Goal: Information Seeking & Learning: Learn about a topic

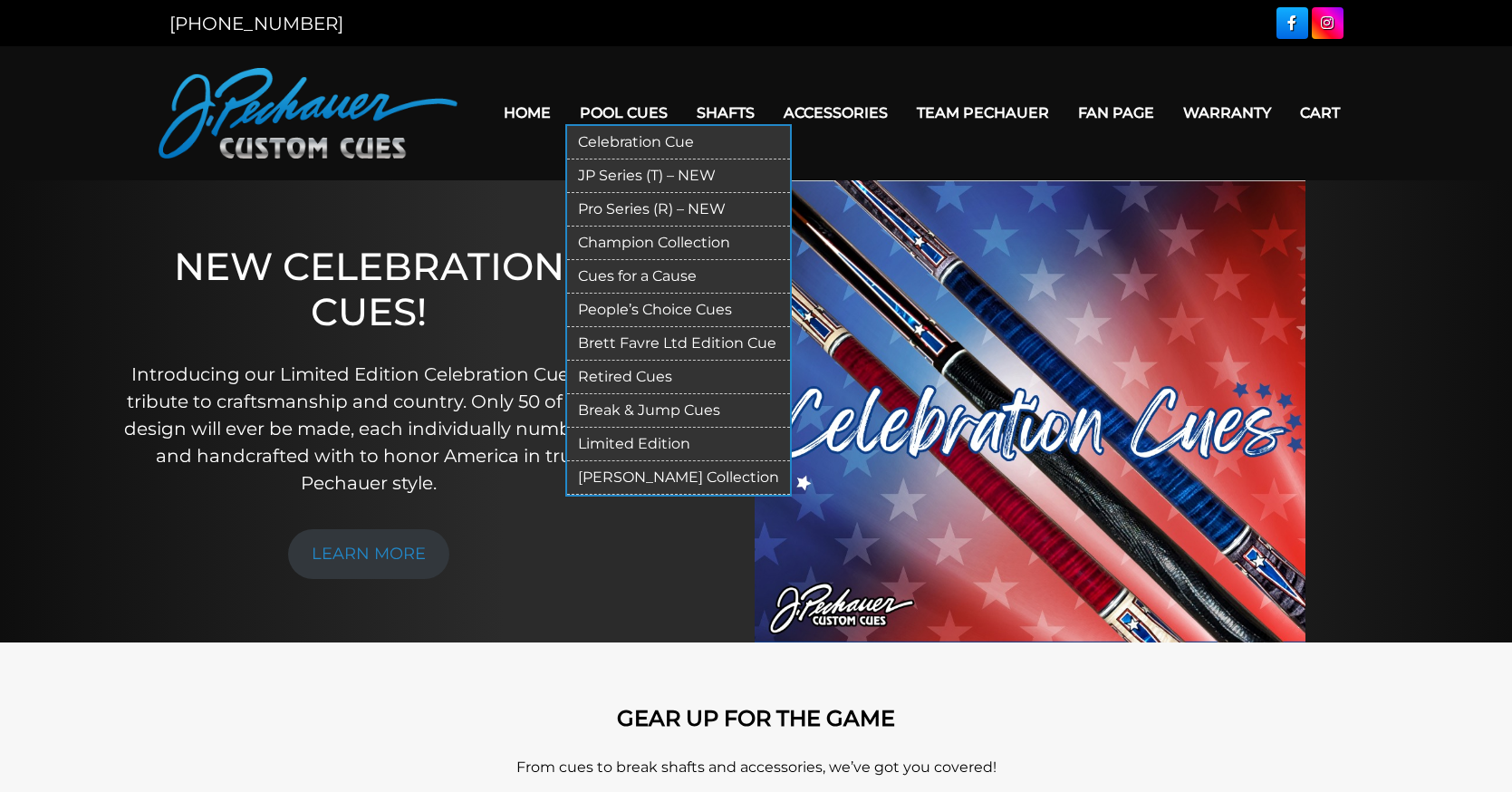
click at [698, 205] on link "Pro Series (R) – NEW" at bounding box center [678, 209] width 222 height 34
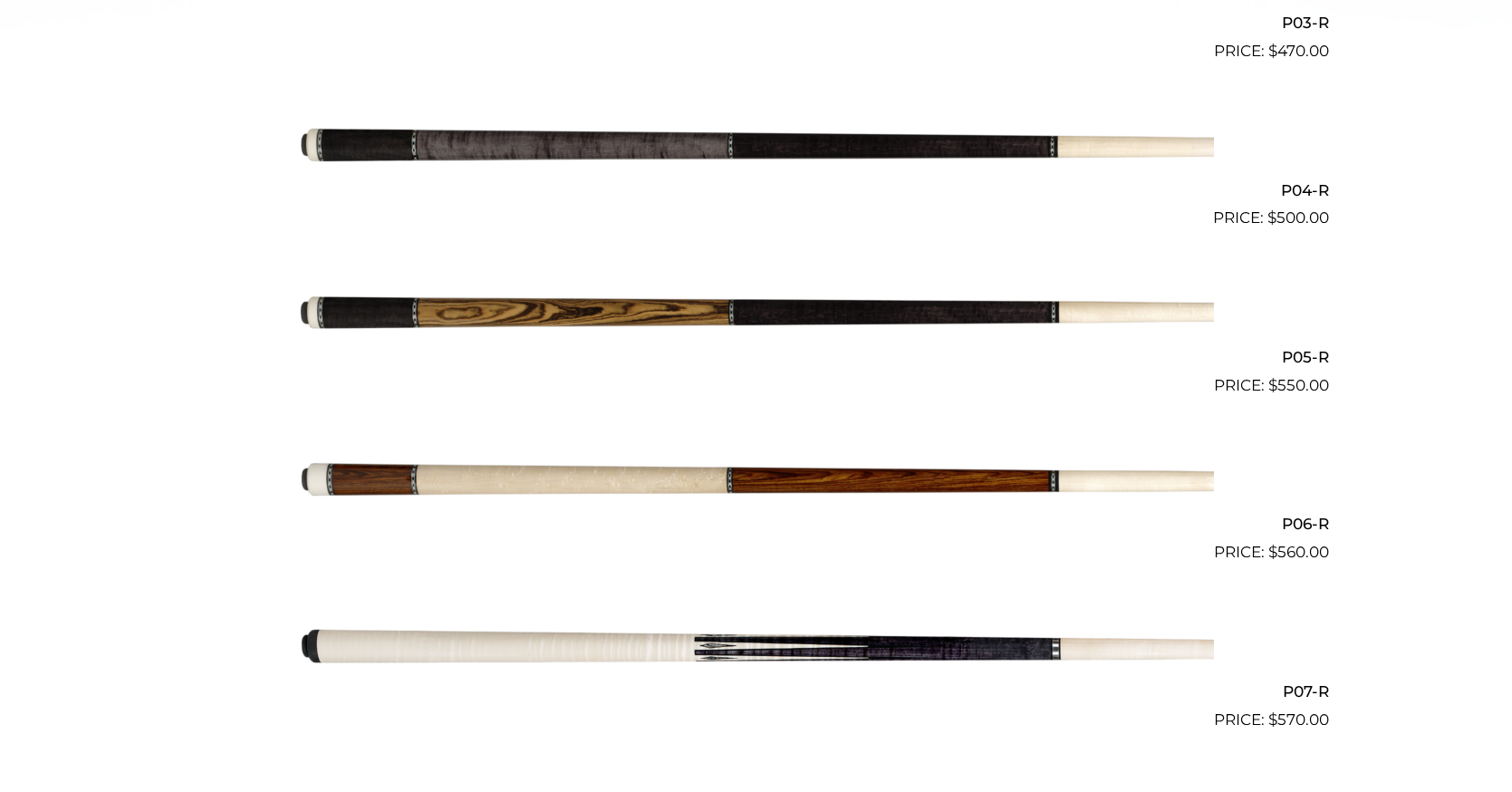
scroll to position [1020, 0]
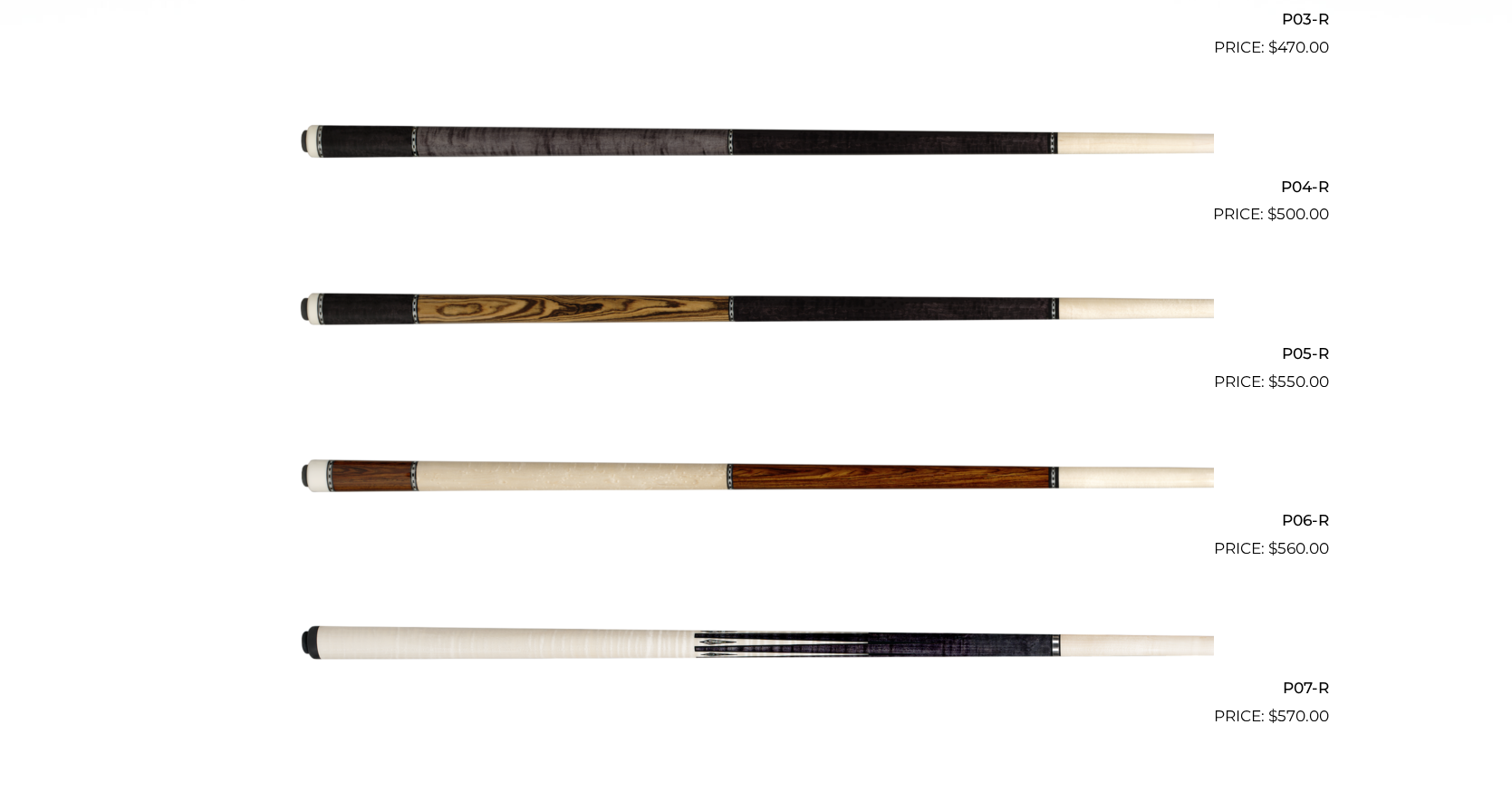
click at [653, 515] on img at bounding box center [756, 478] width 915 height 152
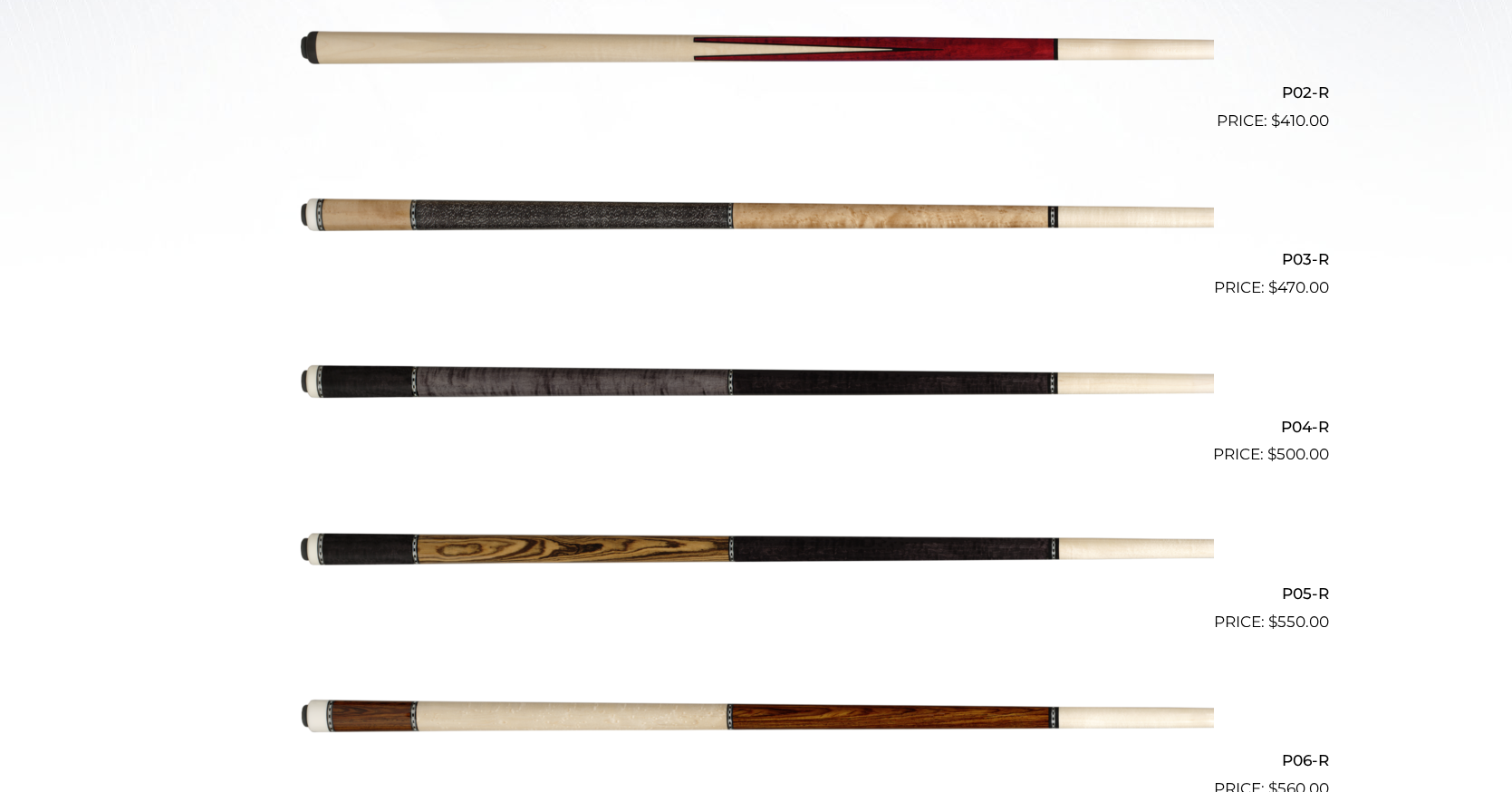
scroll to position [781, 0]
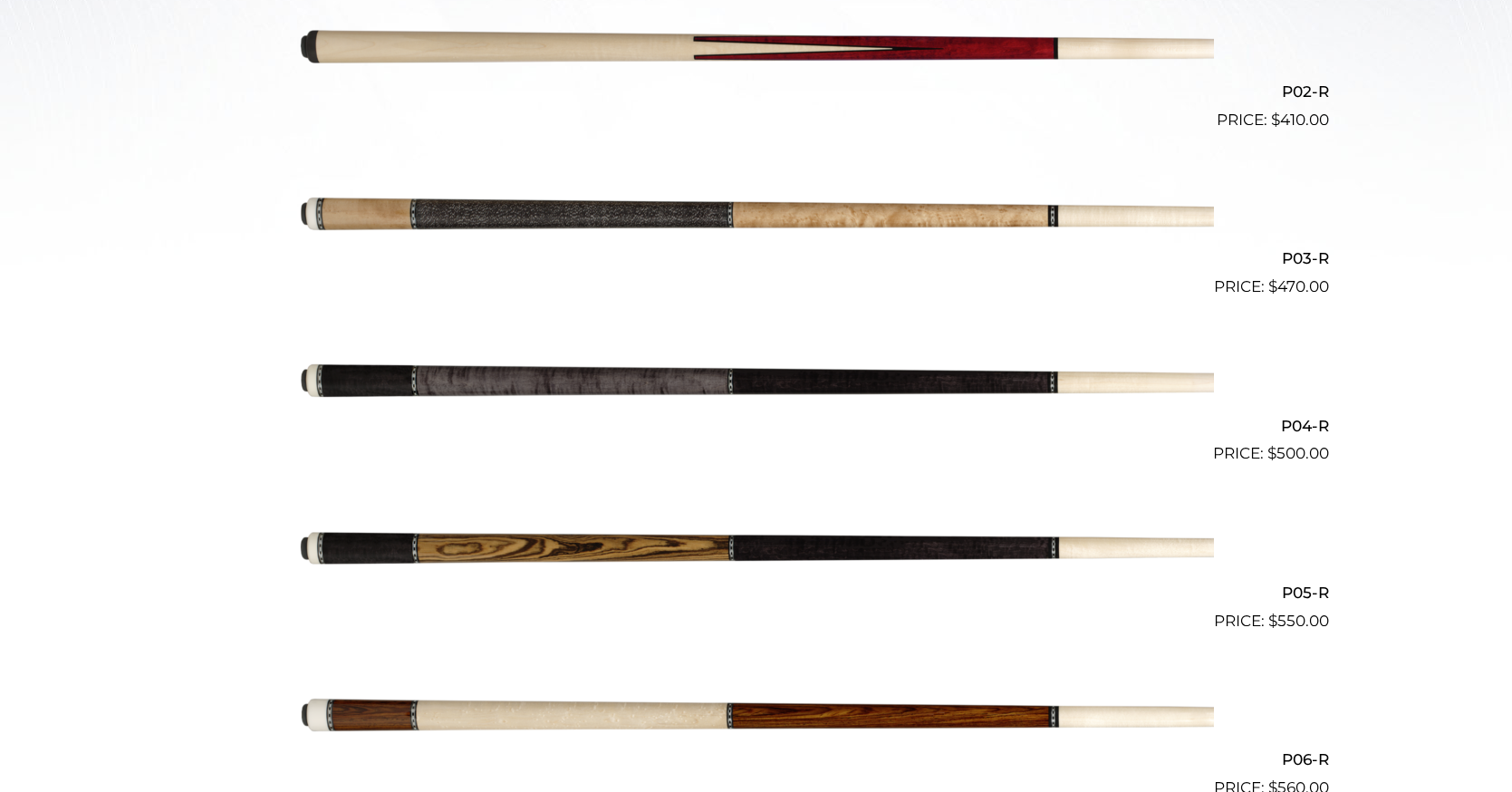
click at [792, 237] on img at bounding box center [756, 216] width 915 height 152
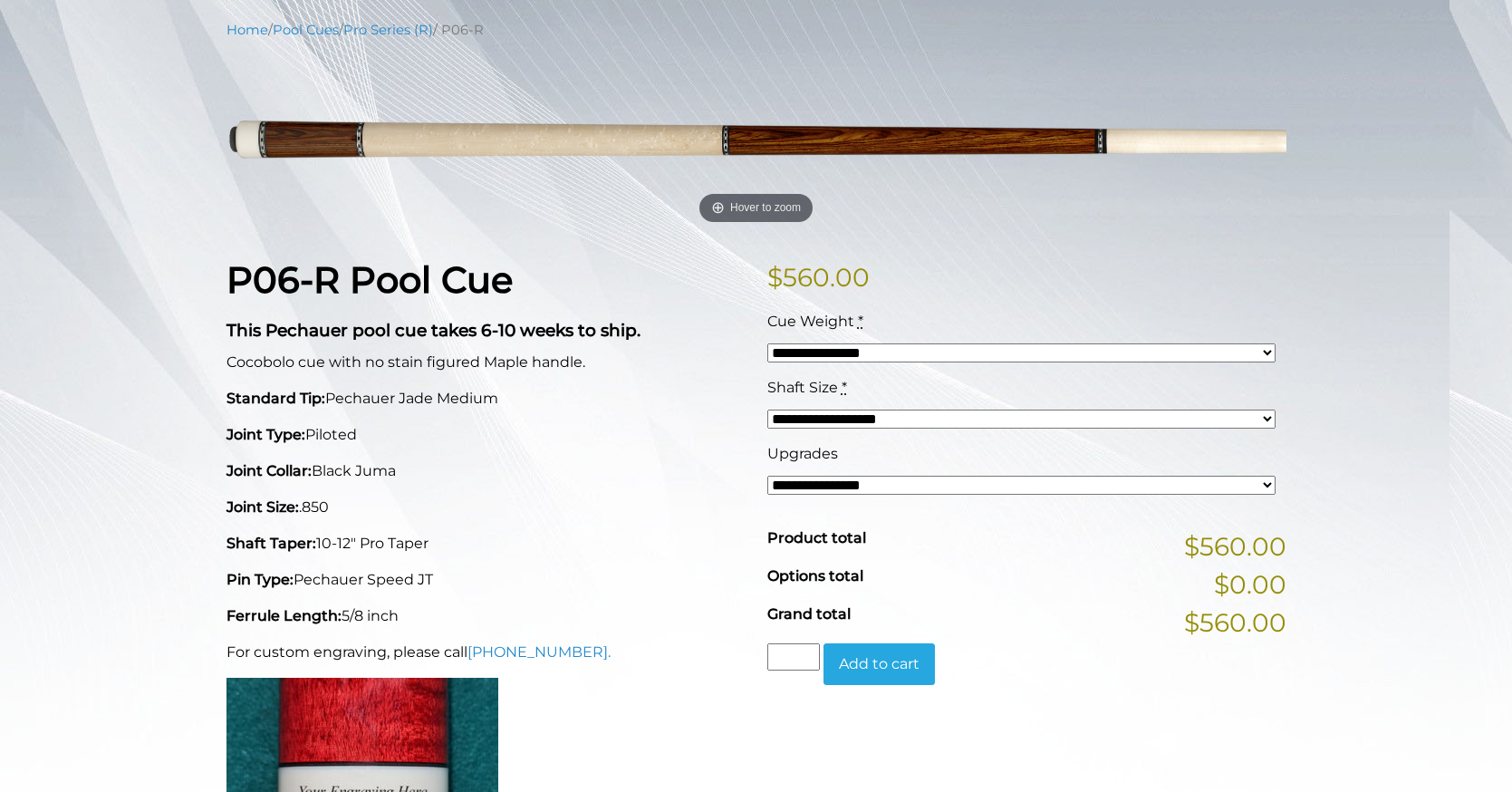
scroll to position [225, 0]
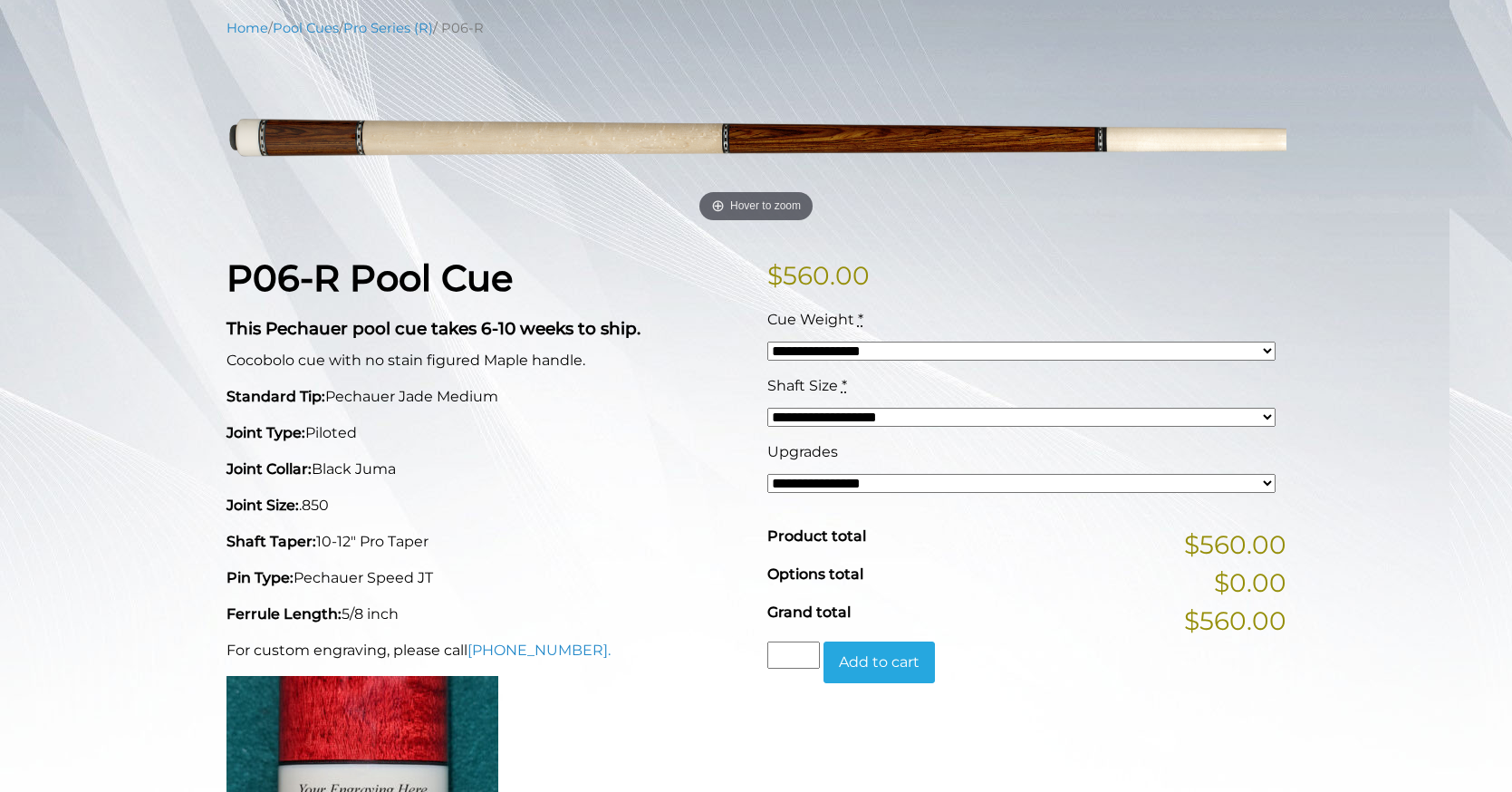
select select "*****"
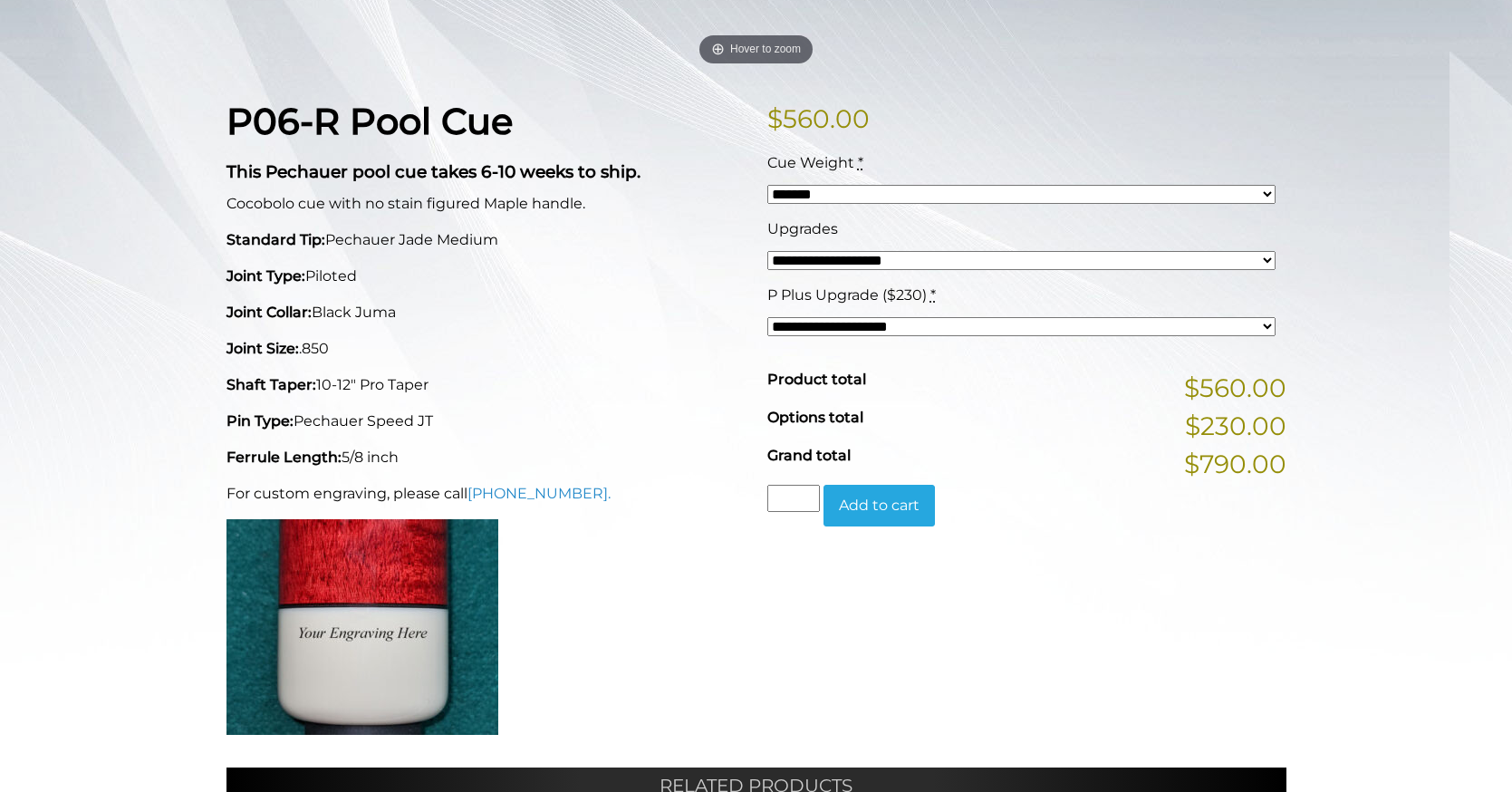
scroll to position [386, 0]
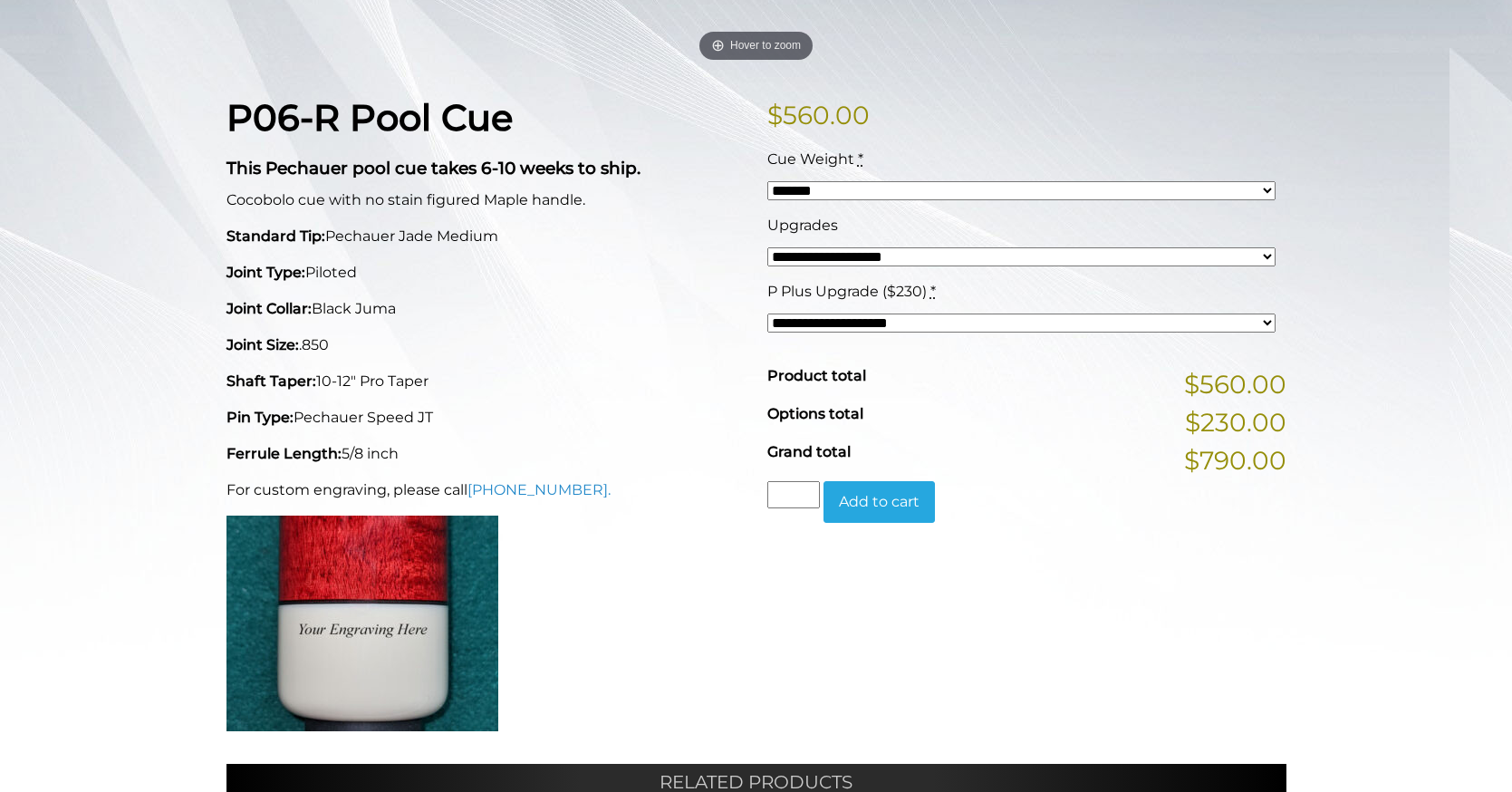
select select "*****"
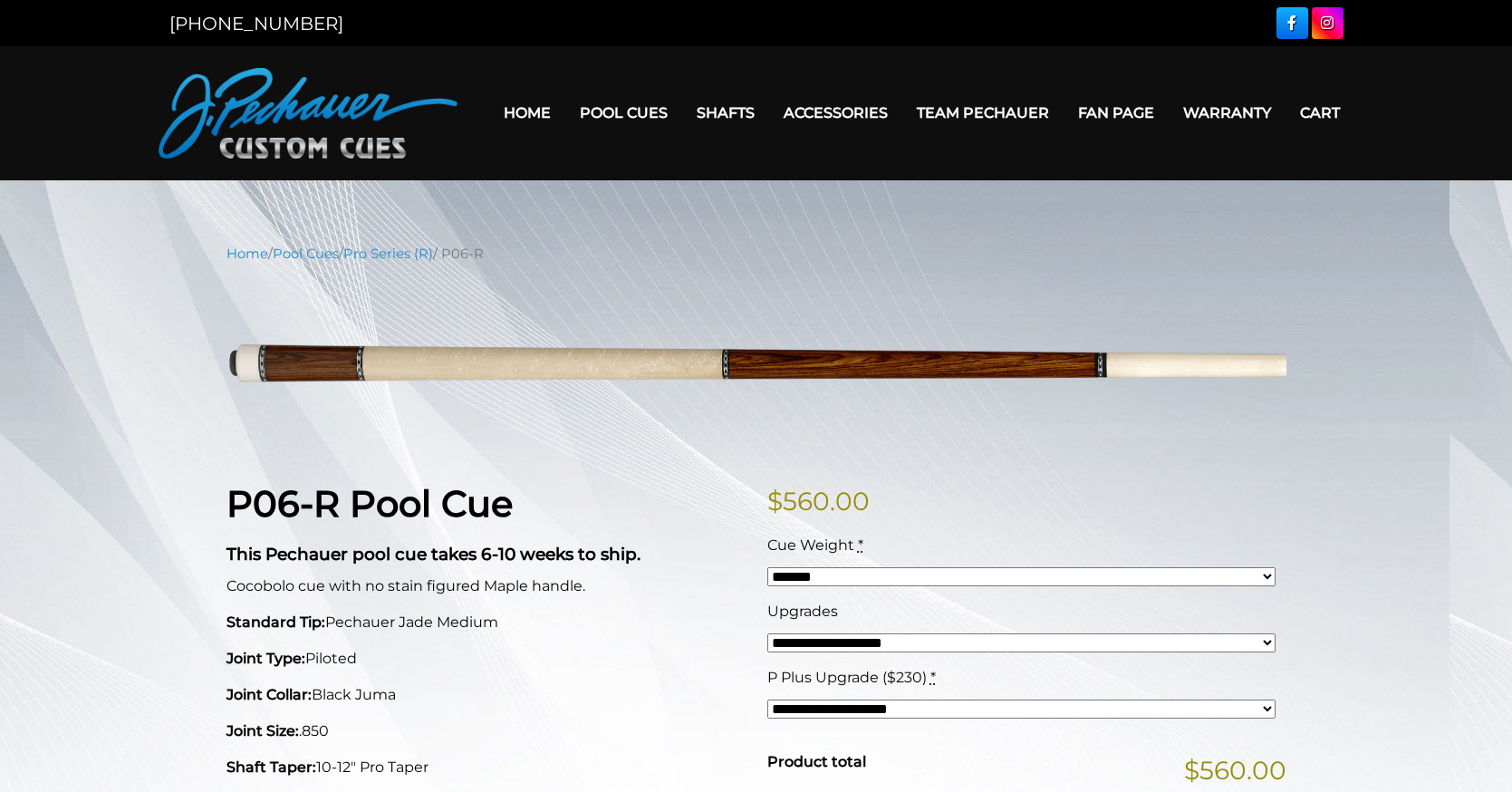
scroll to position [0, 0]
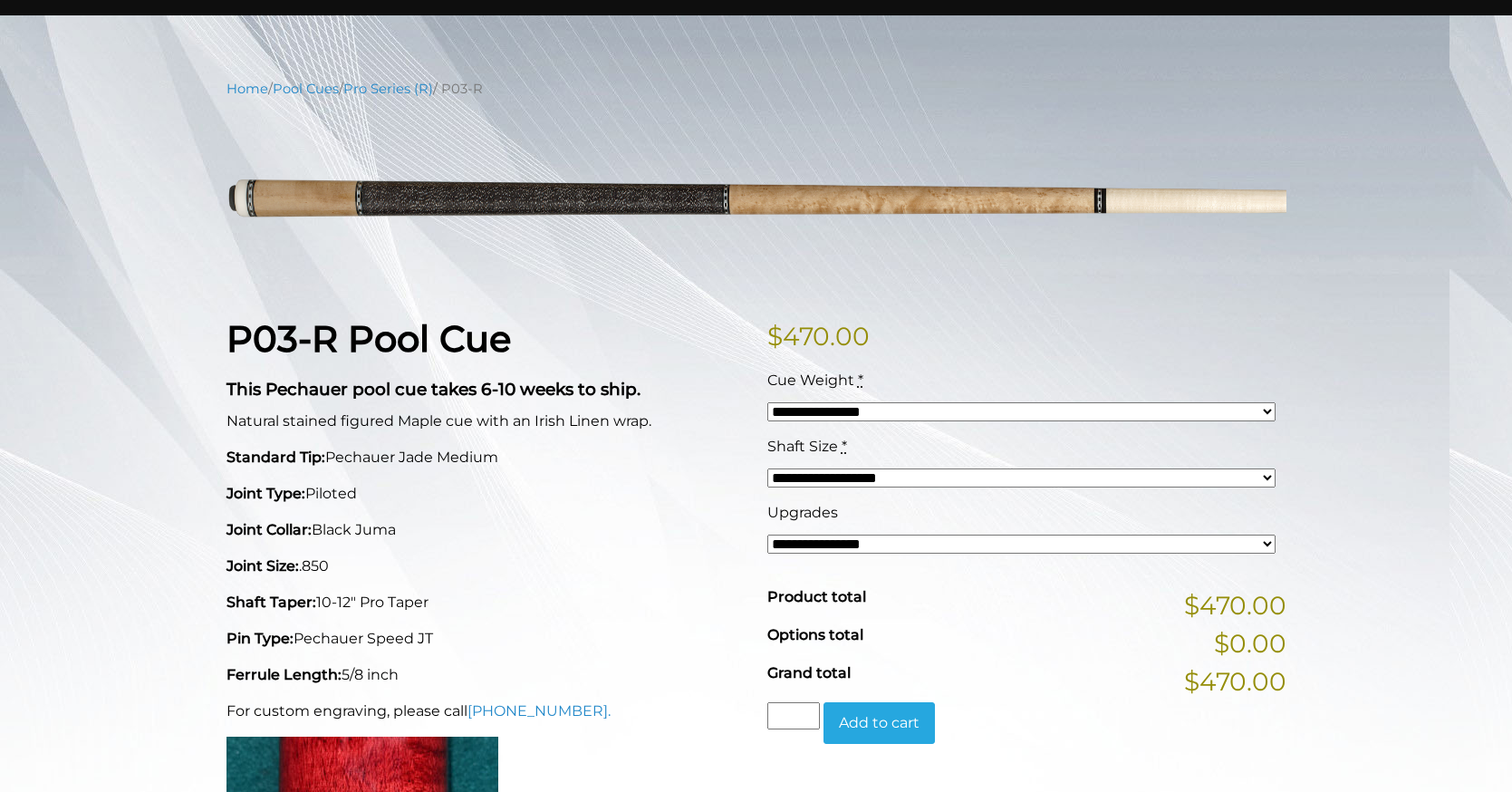
scroll to position [157, 0]
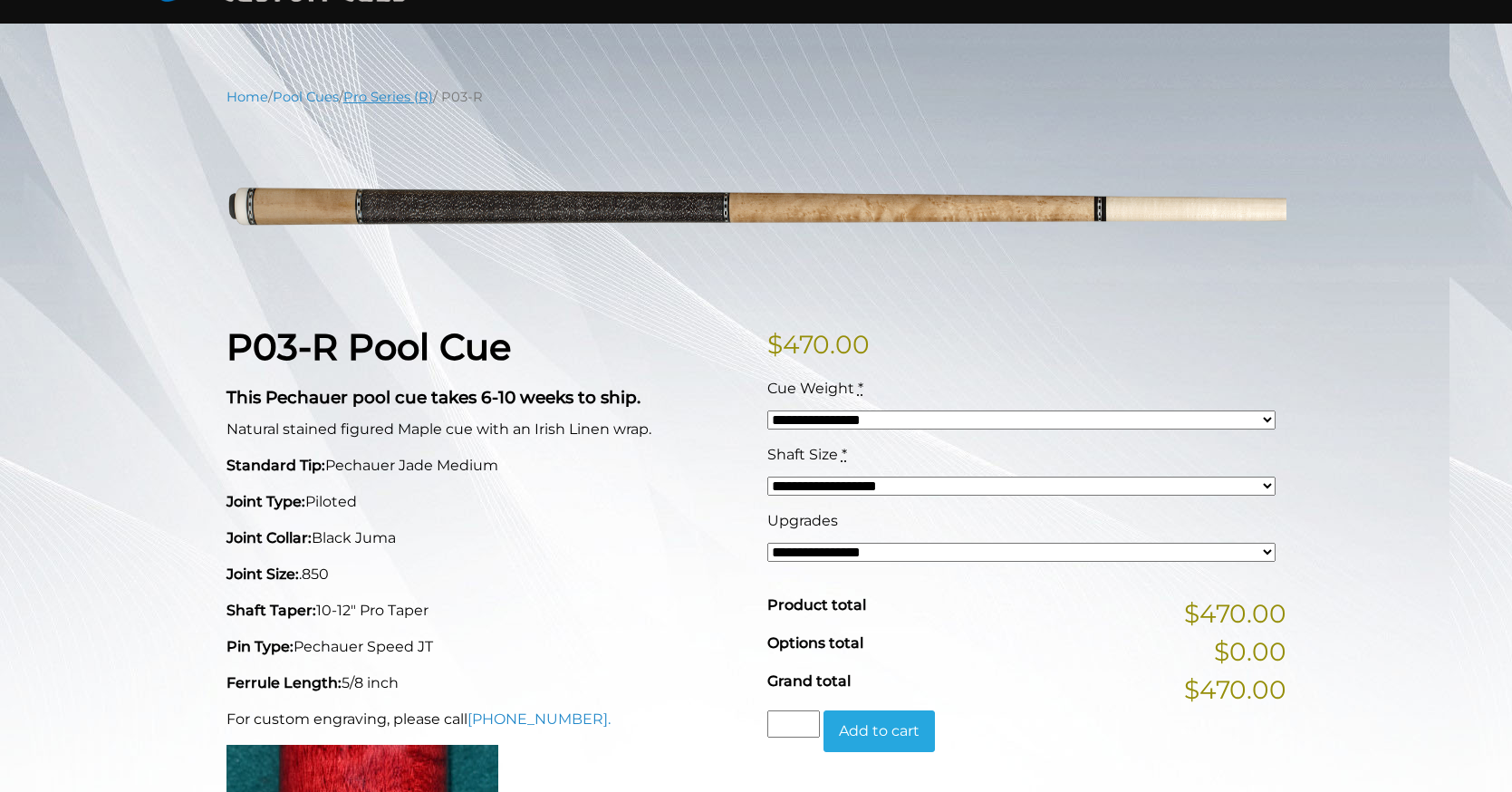
click at [433, 102] on link "Pro Series (R)" at bounding box center [387, 96] width 90 height 16
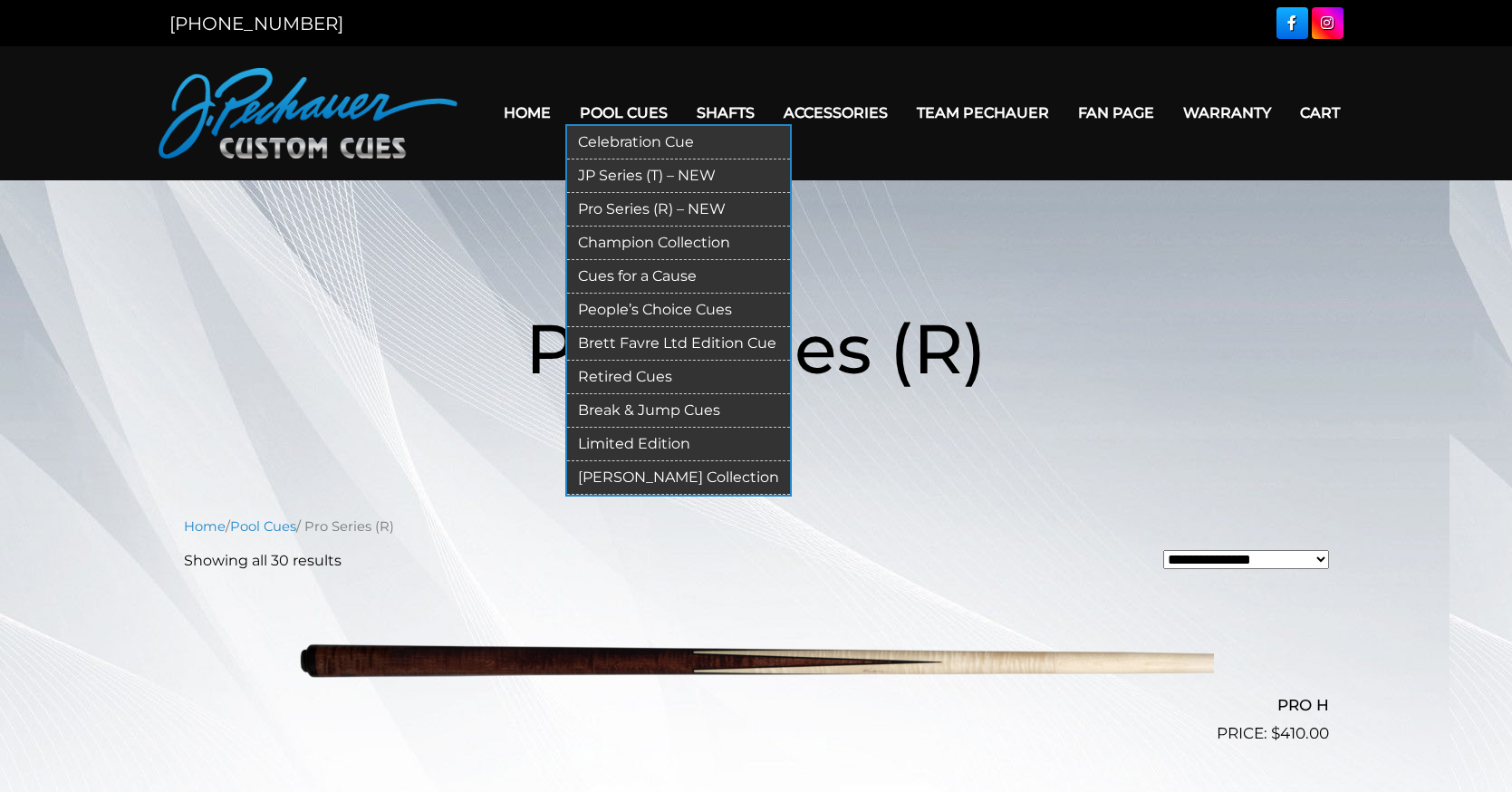
click at [669, 167] on link "JP Series (T) – NEW" at bounding box center [678, 176] width 222 height 34
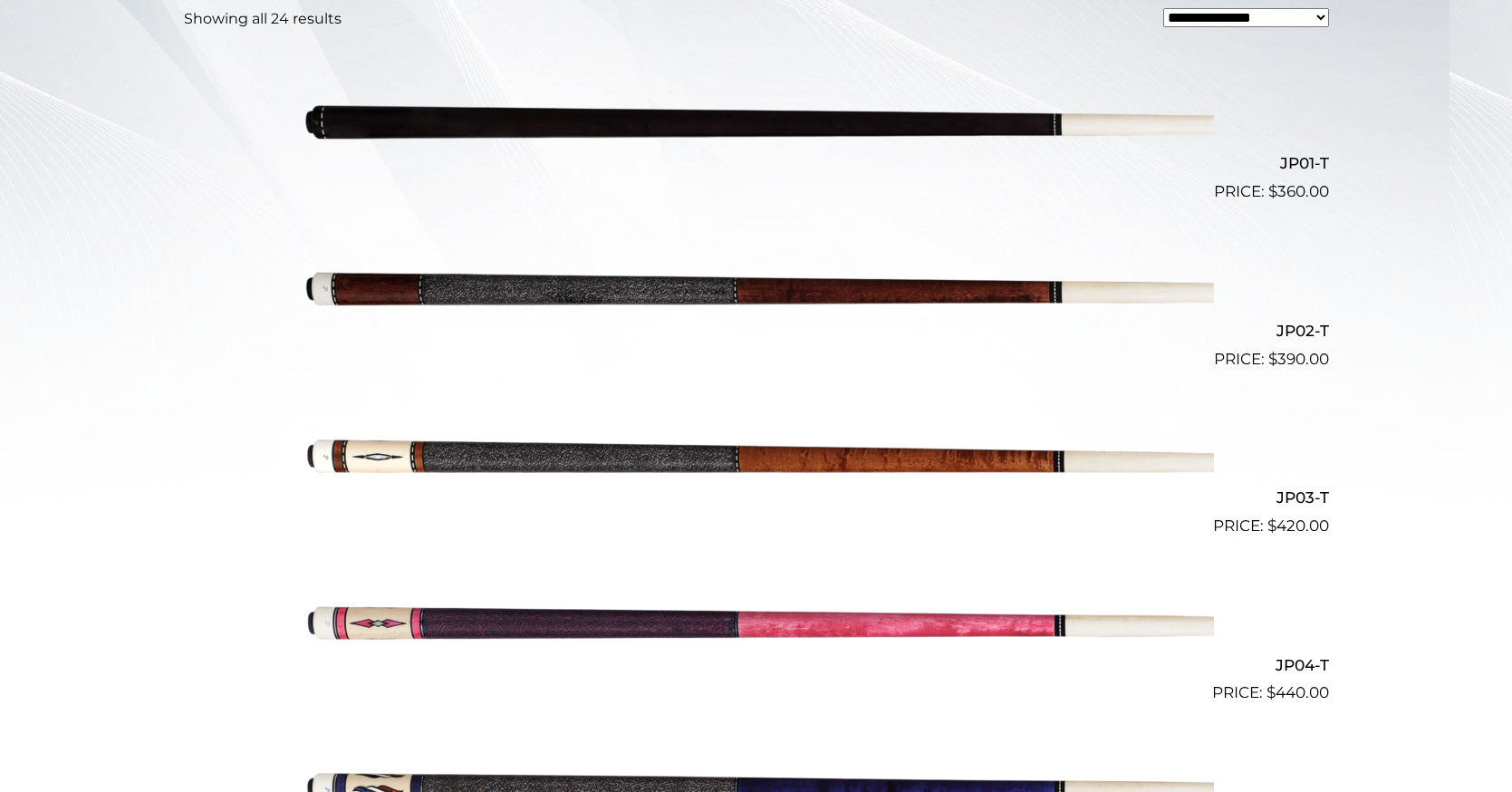
scroll to position [582, 0]
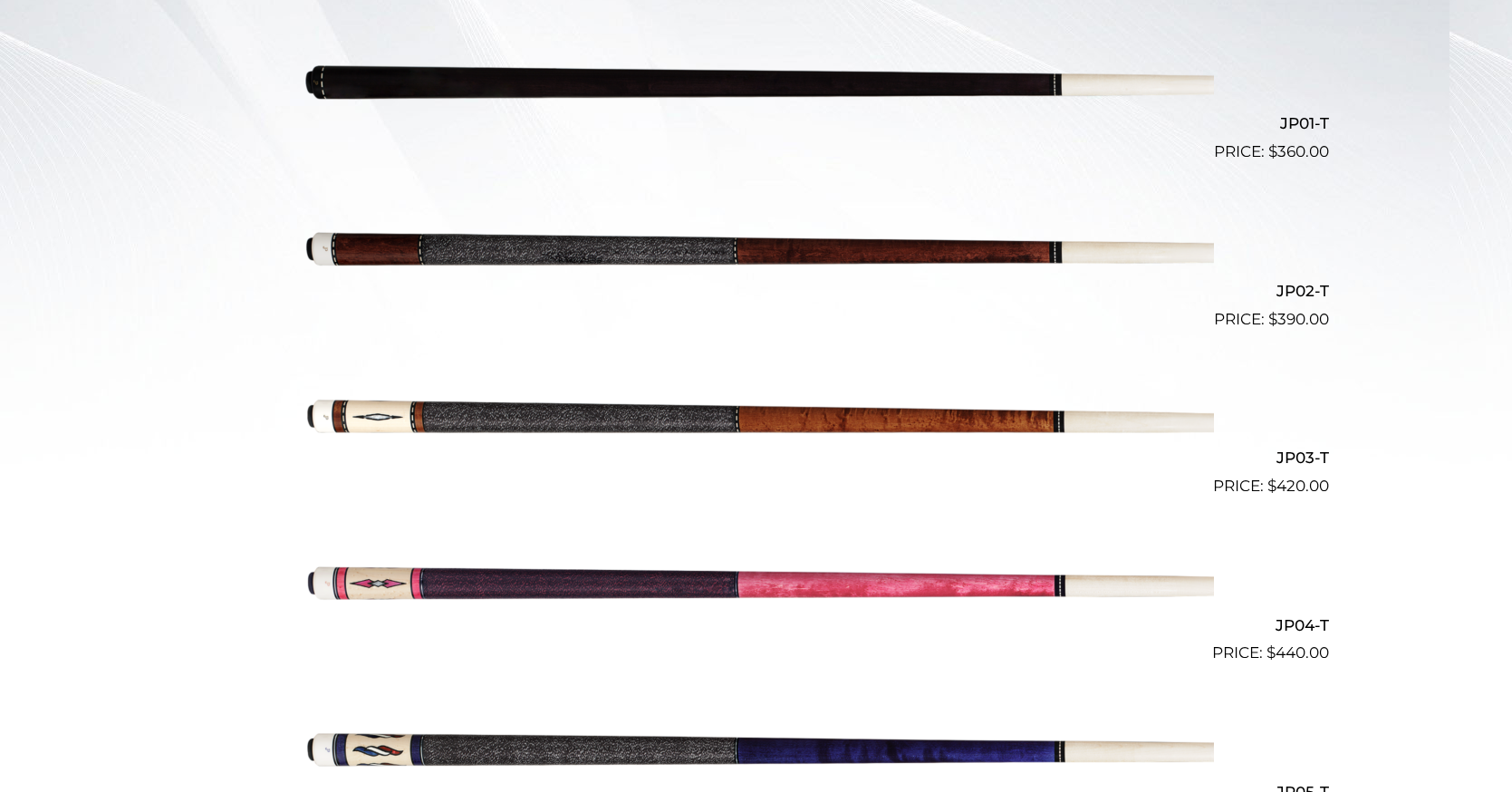
click at [679, 439] on img at bounding box center [756, 415] width 915 height 152
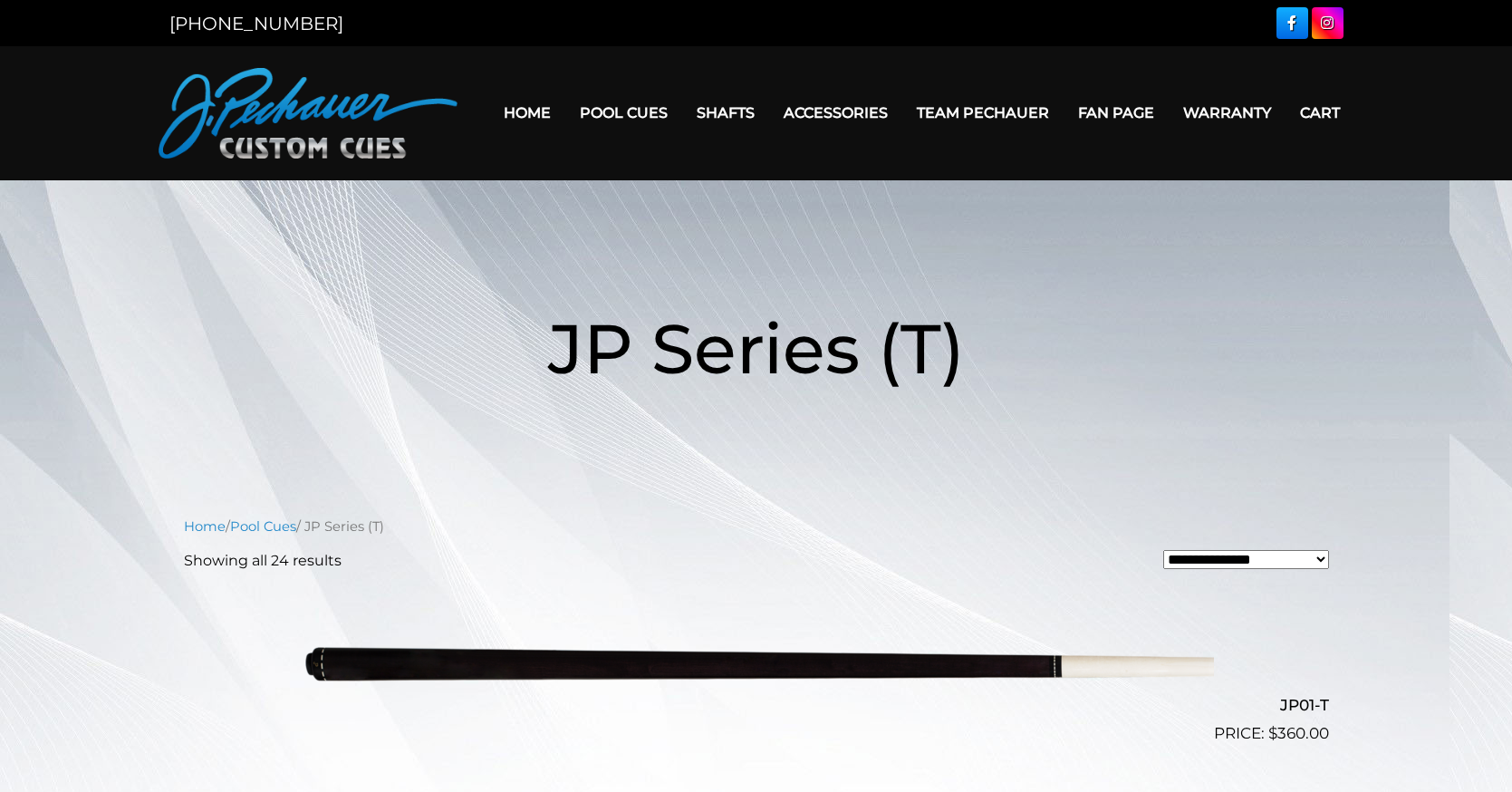
scroll to position [0, 0]
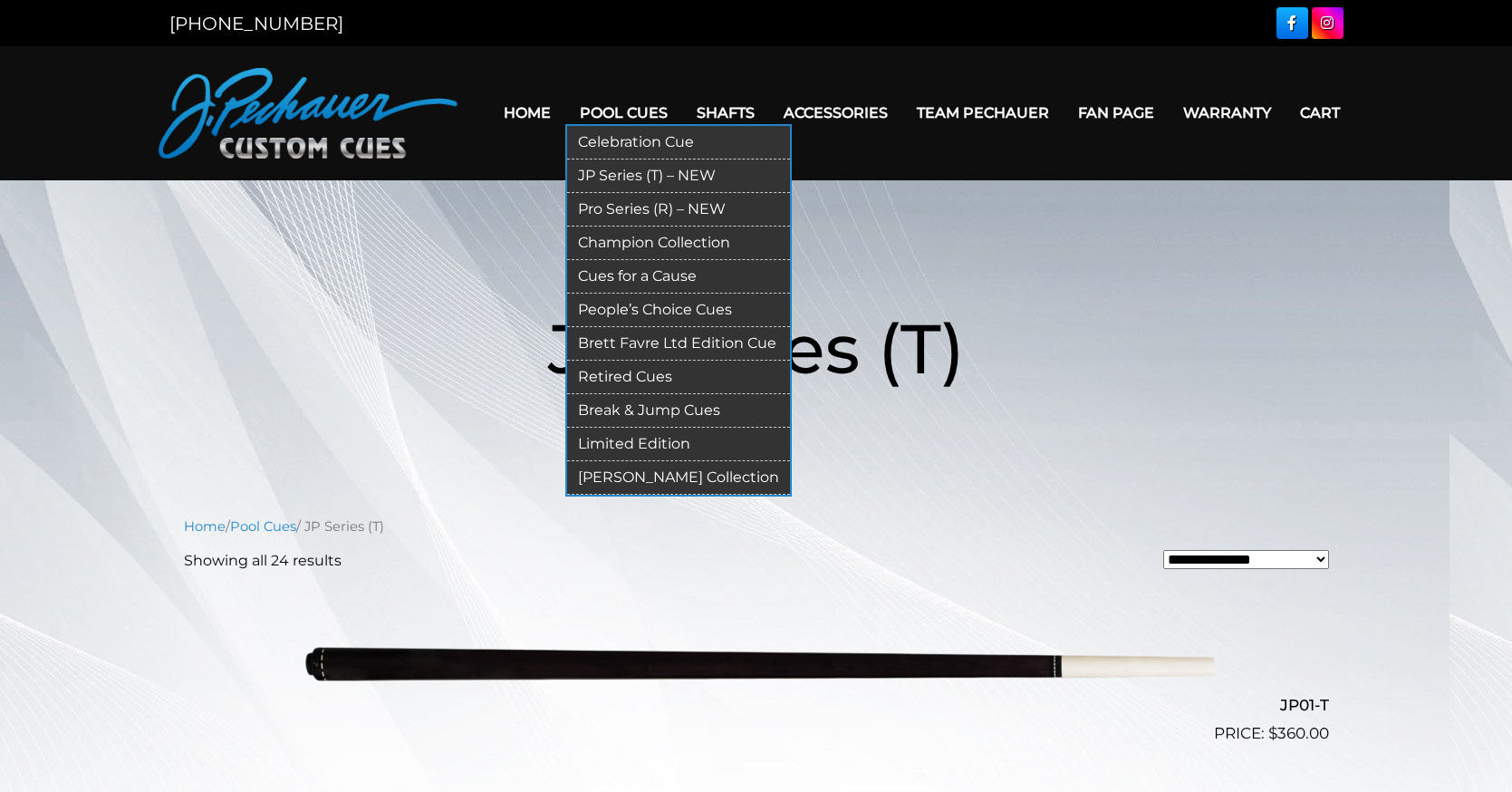
click at [676, 201] on link "Pro Series (R) – NEW" at bounding box center [678, 209] width 222 height 34
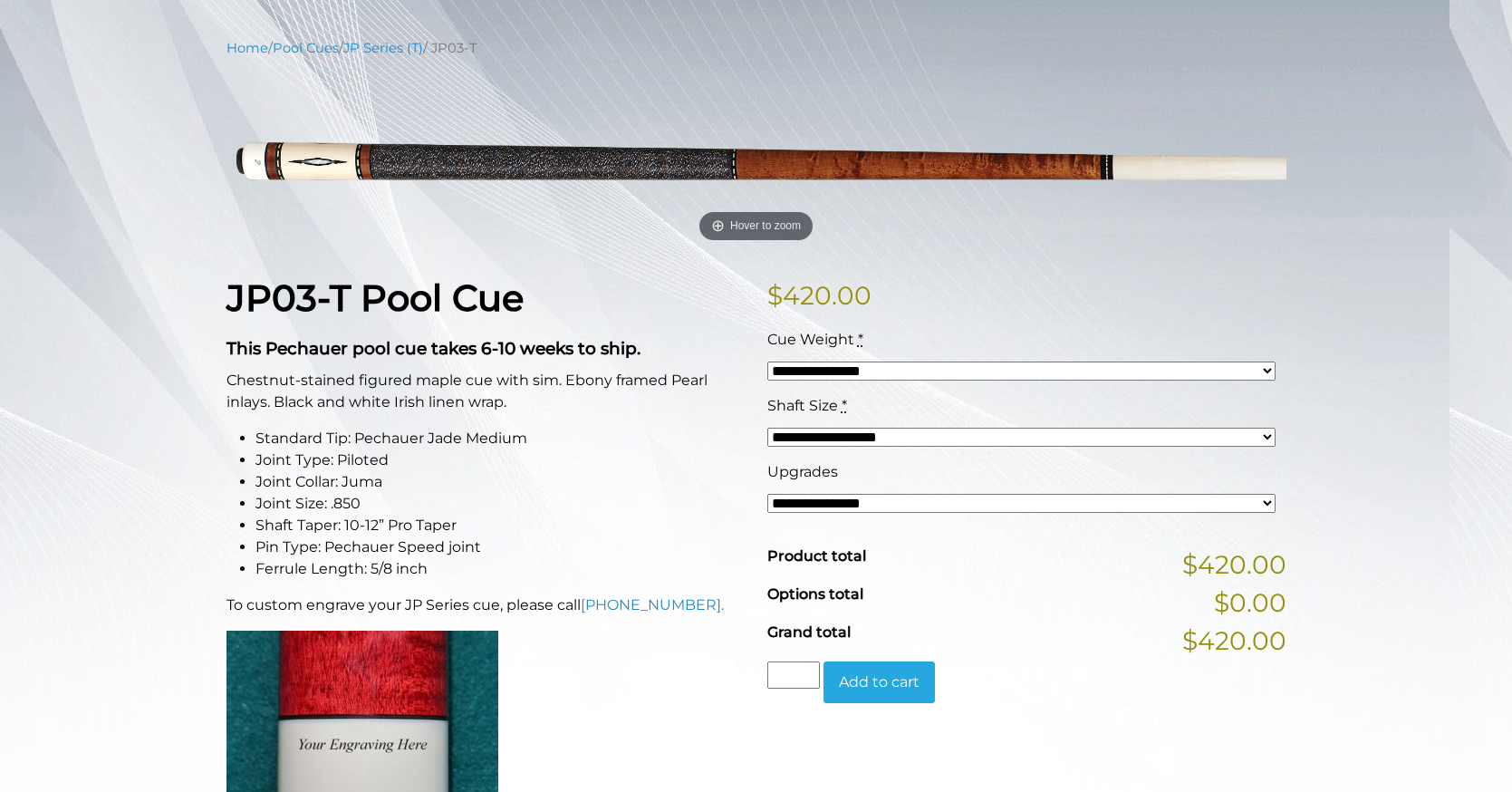
scroll to position [133, 0]
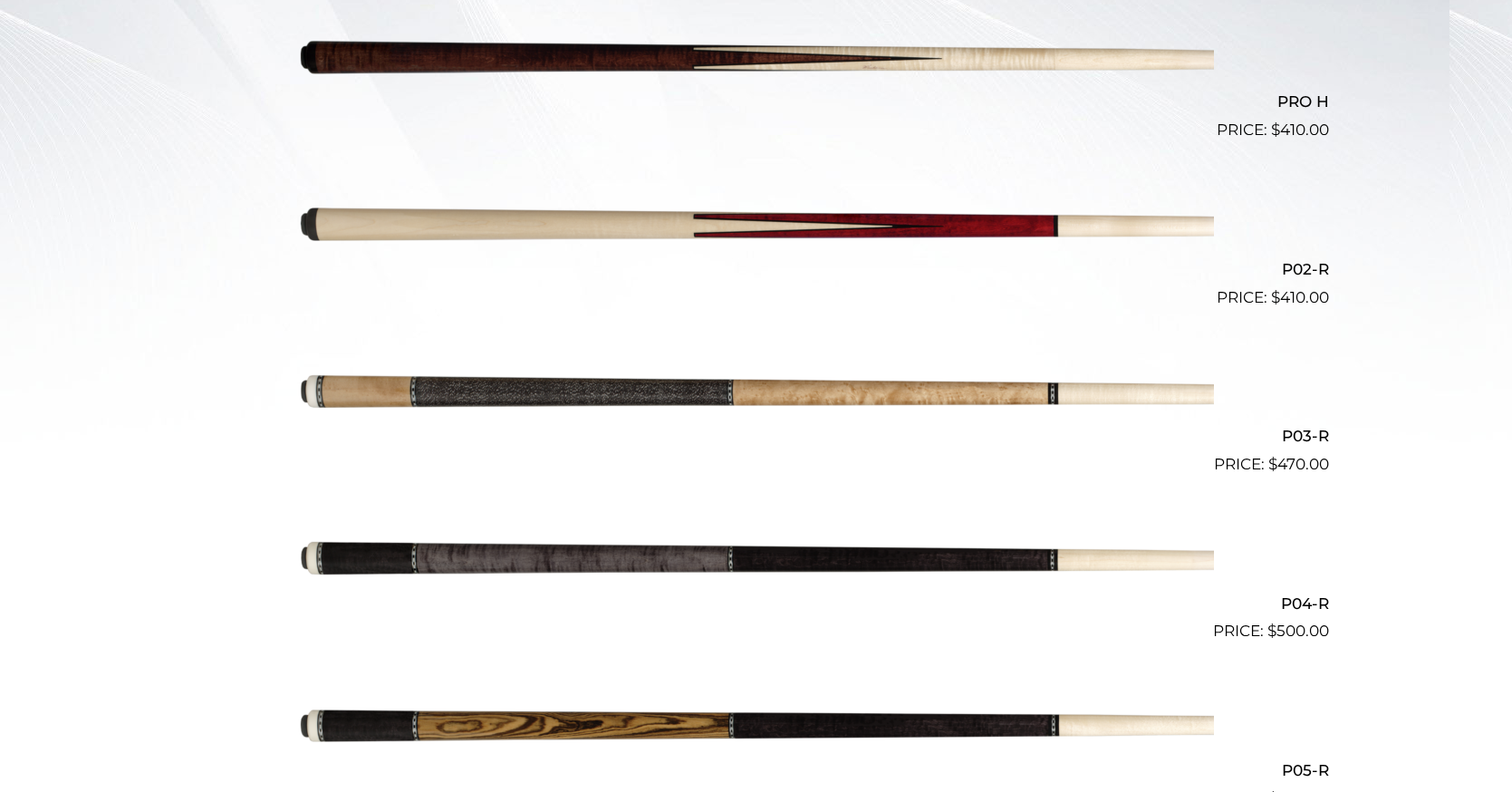
scroll to position [604, 0]
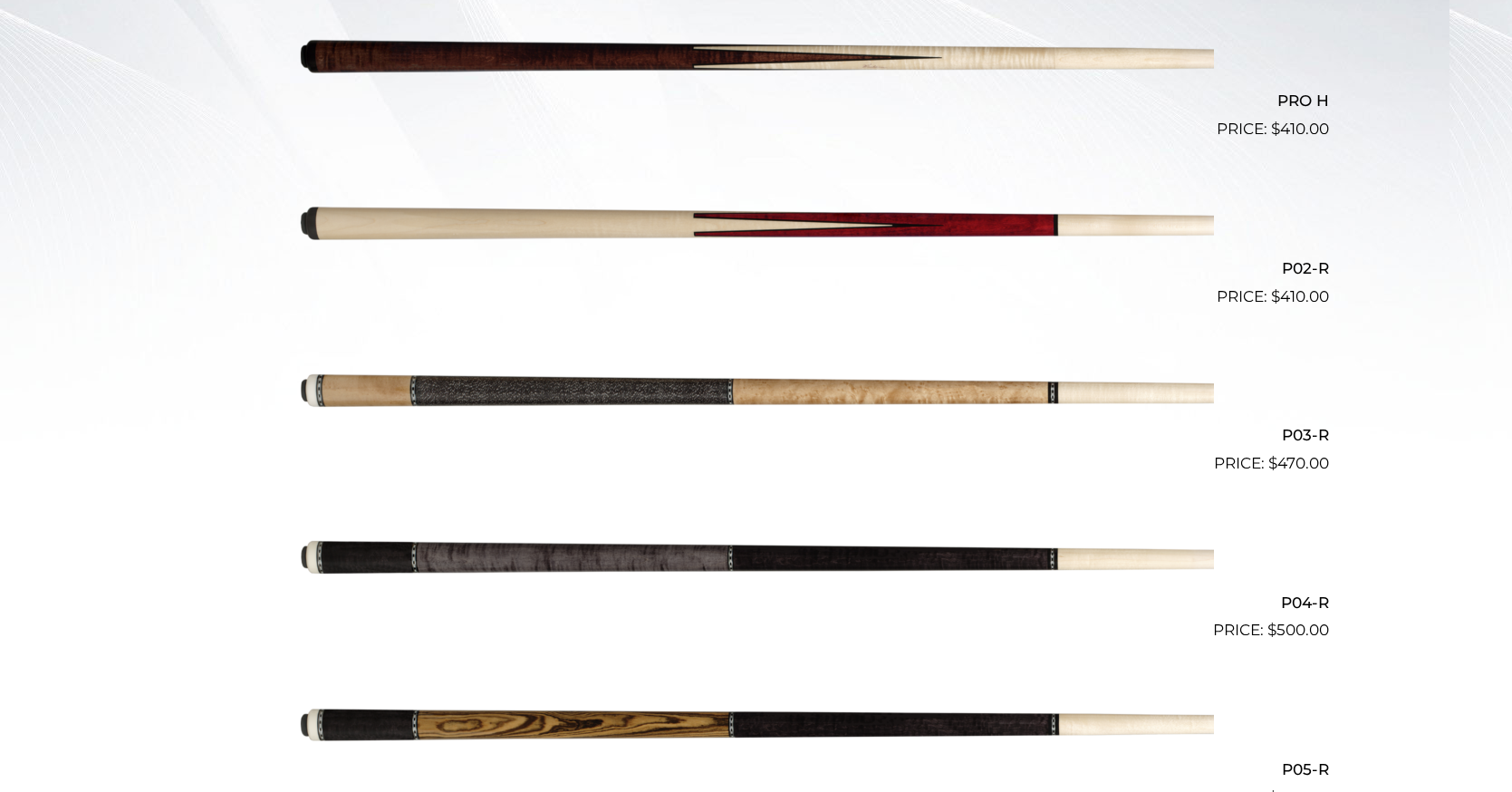
click at [744, 409] on img at bounding box center [756, 392] width 915 height 152
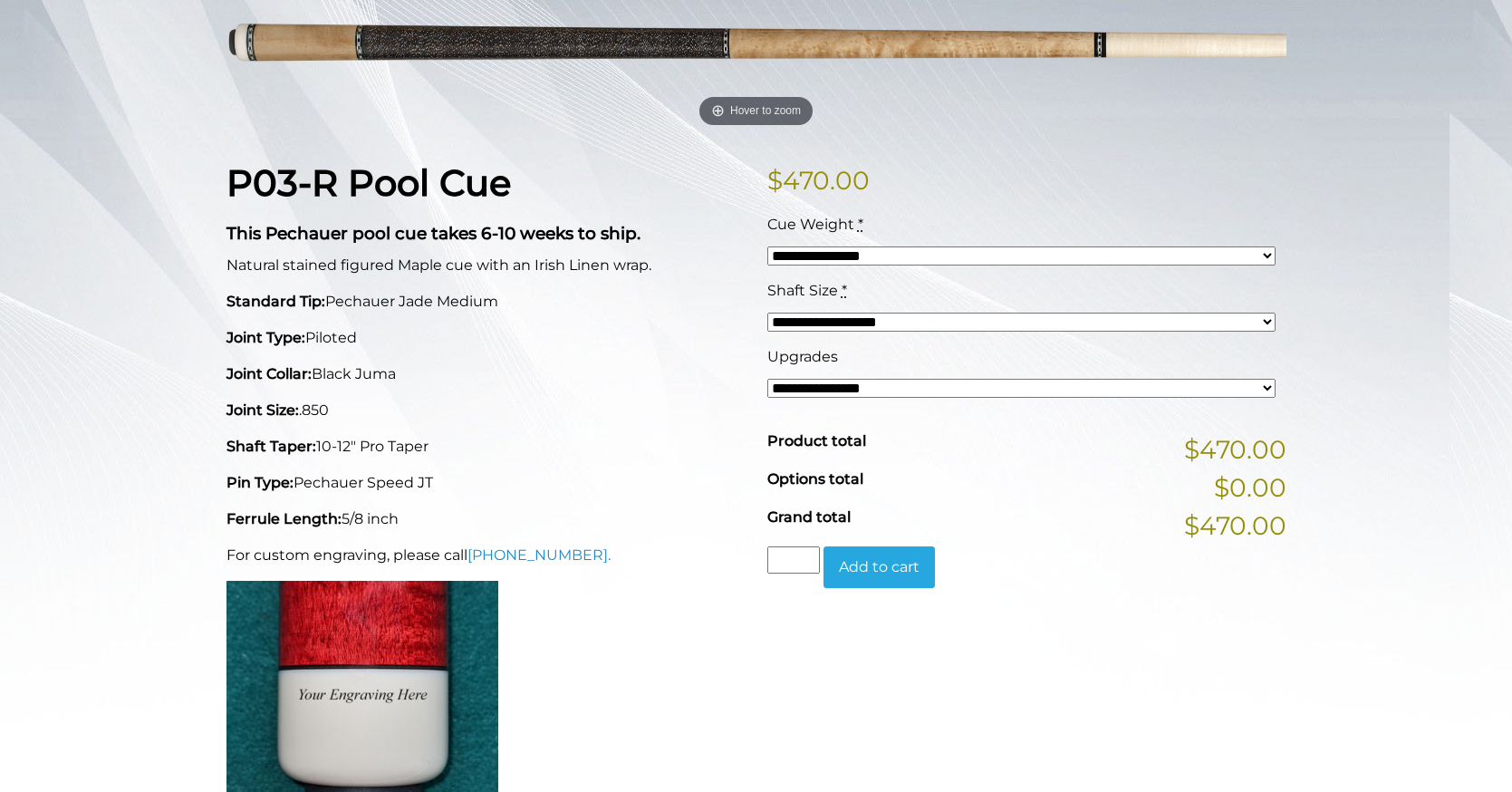
scroll to position [325, 0]
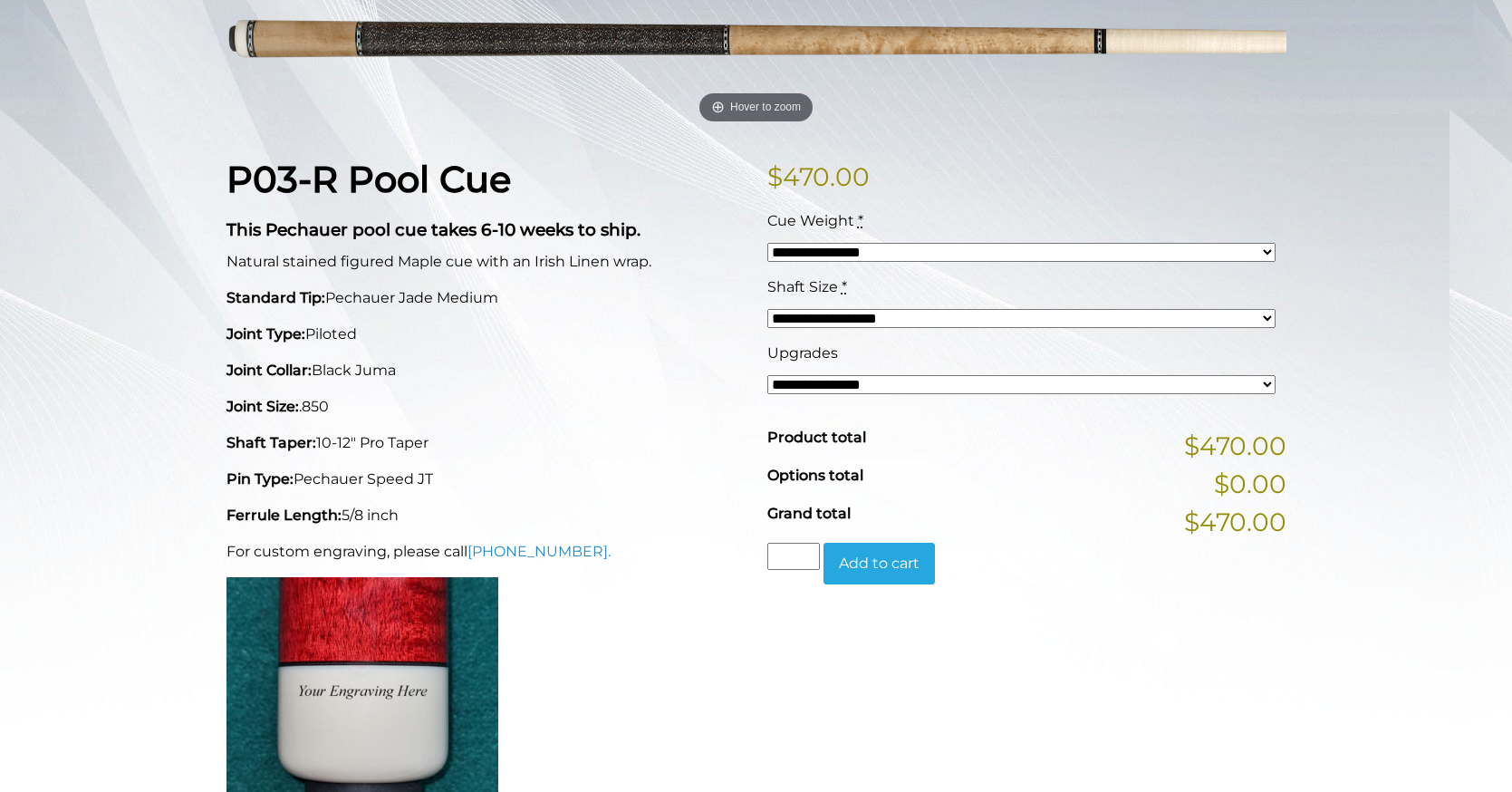
select select "*****"
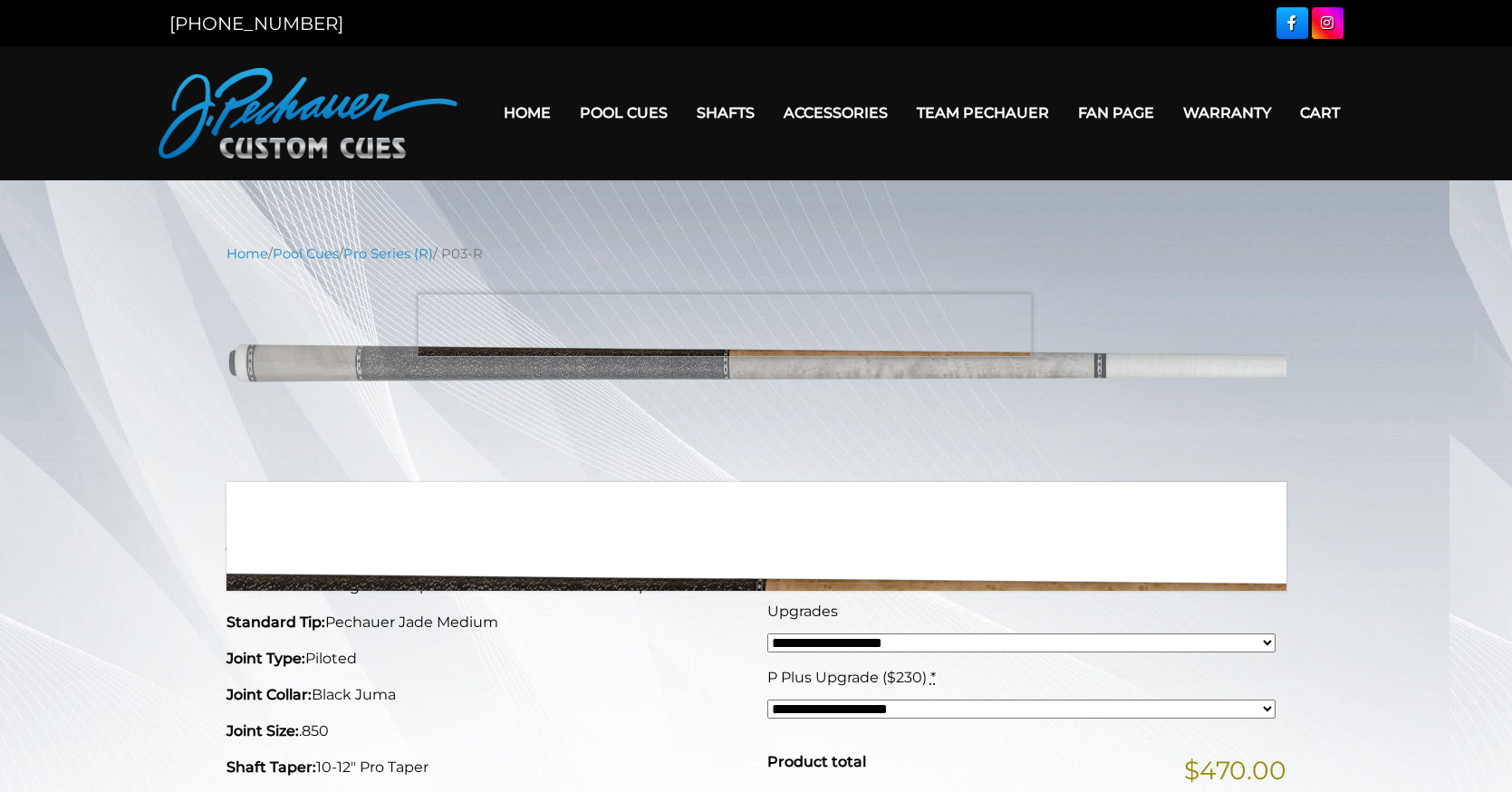
scroll to position [0, 0]
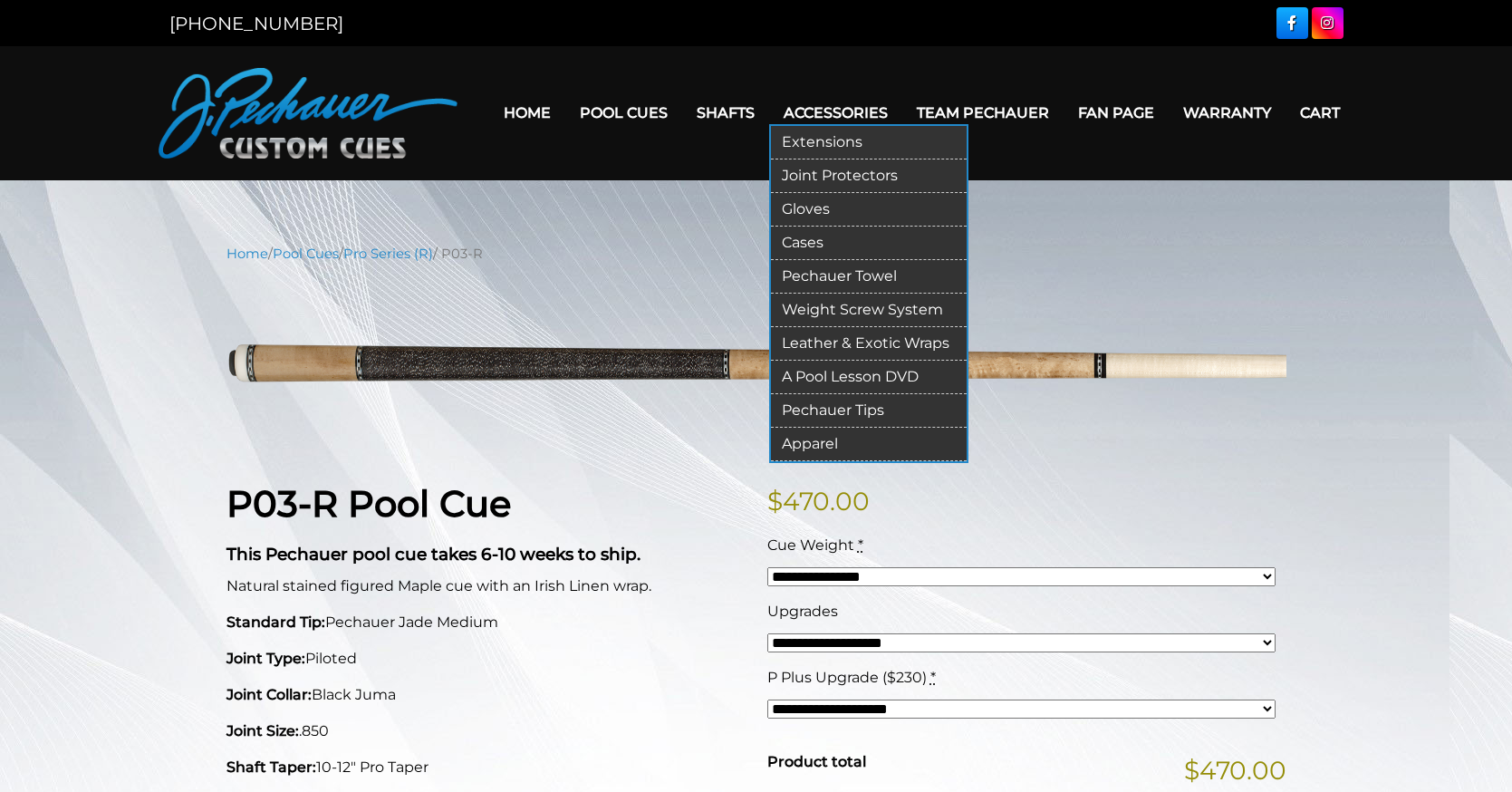
click at [869, 317] on link "Weight Screw System" at bounding box center [868, 310] width 196 height 34
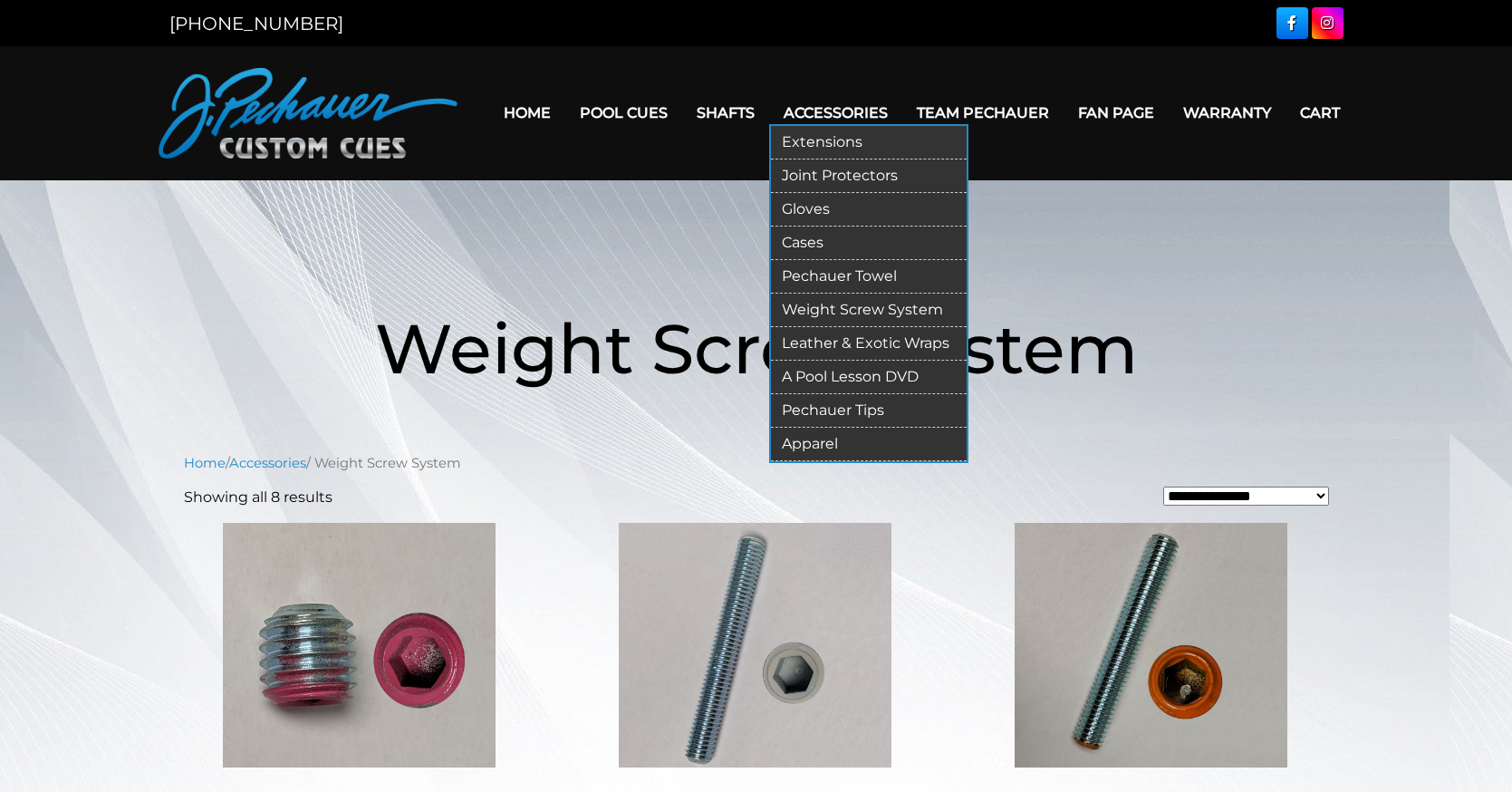
click at [881, 386] on link "A Pool Lesson DVD" at bounding box center [868, 377] width 196 height 34
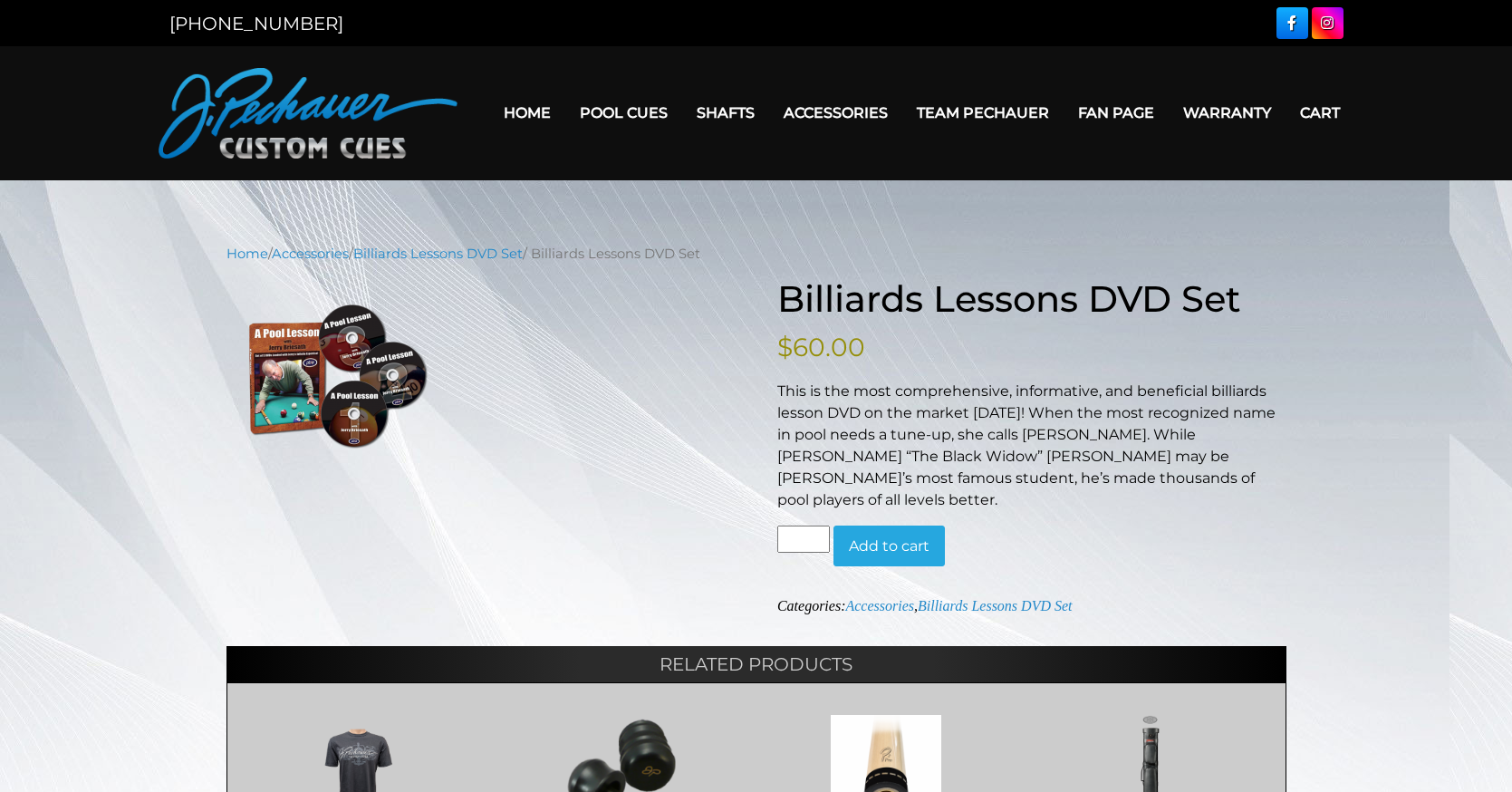
click at [1168, 98] on link "Fan Page" at bounding box center [1115, 113] width 105 height 46
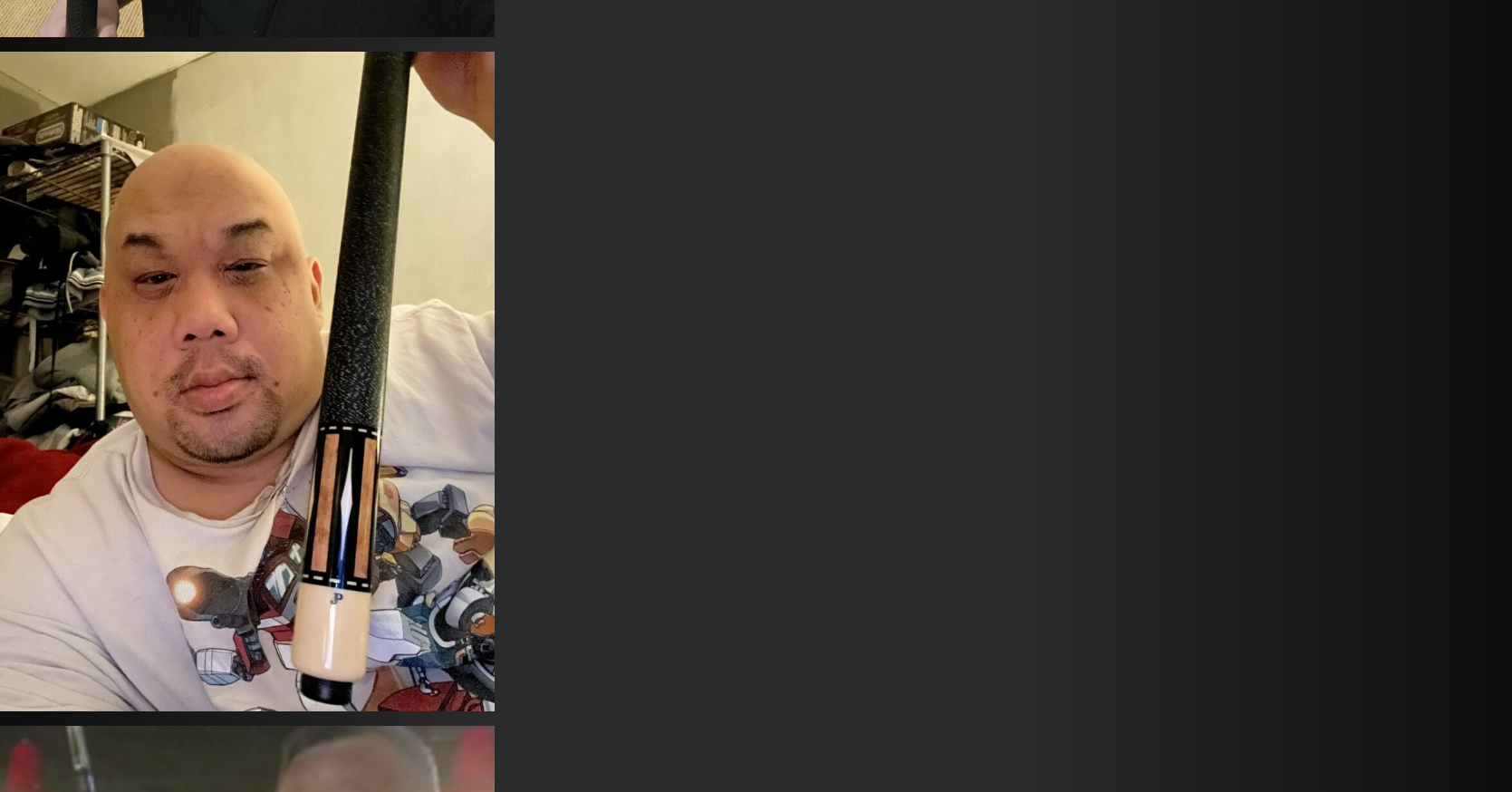
scroll to position [6631, 0]
